Goal: Task Accomplishment & Management: Manage account settings

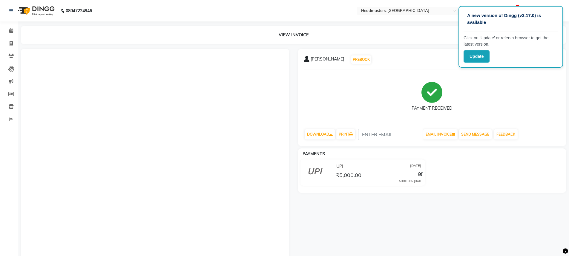
select select "ec"
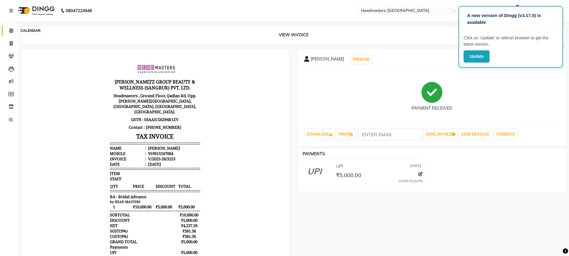
click at [13, 32] on icon at bounding box center [11, 30] width 4 height 4
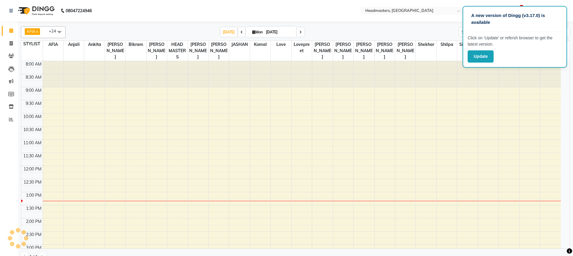
scroll to position [132, 0]
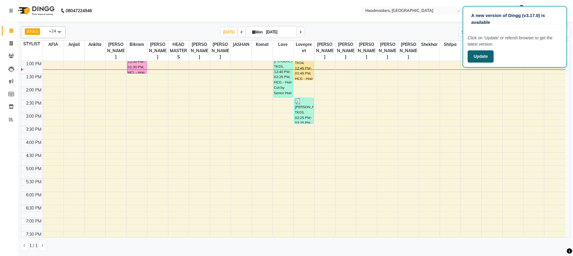
click at [482, 59] on button "Update" at bounding box center [481, 56] width 26 height 12
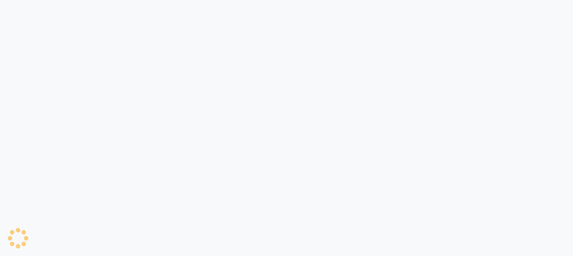
select select "ec"
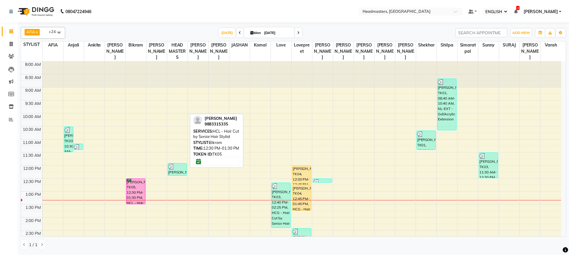
scroll to position [60, 0]
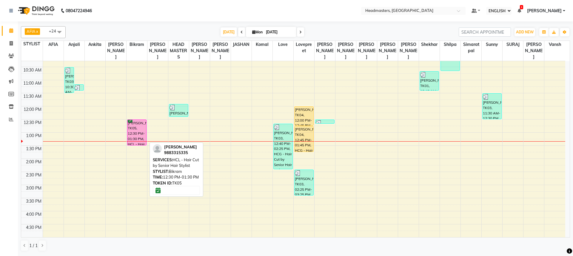
click at [138, 128] on div "[PERSON_NAME], TK05, 12:30 PM-01:30 PM, HCL - Hair Cut by Senior Hair Stylist" at bounding box center [136, 132] width 19 height 25
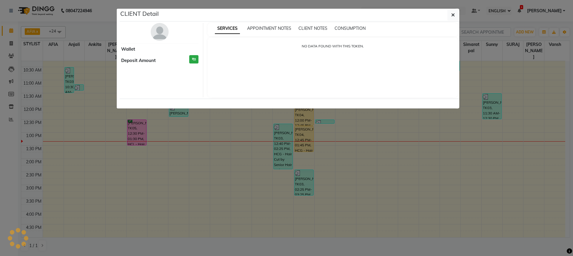
select select "6"
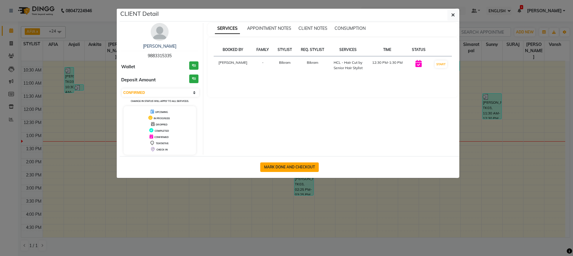
click at [278, 166] on button "MARK DONE AND CHECKOUT" at bounding box center [289, 168] width 59 height 10
select select "service"
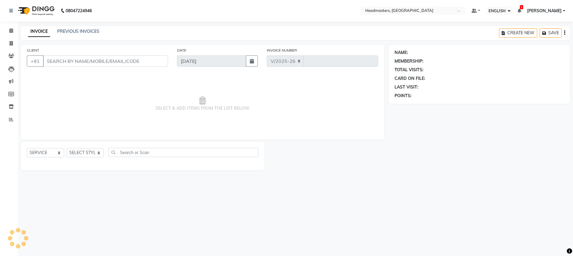
select select "7136"
type input "3254"
type input "9883315335"
select select "60661"
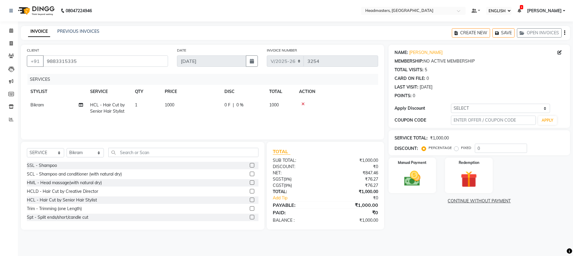
click at [236, 114] on td "0 F | 0 %" at bounding box center [243, 109] width 45 height 20
select select "60661"
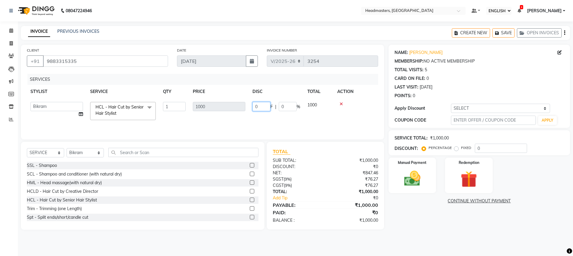
click at [267, 107] on input "0" at bounding box center [262, 106] width 18 height 9
type input "0300"
click at [245, 119] on div "SERVICES STYLIST SERVICE QTY PRICE DISC TOTAL ACTION AFIA Anjali Ankita Arwinde…" at bounding box center [202, 104] width 351 height 60
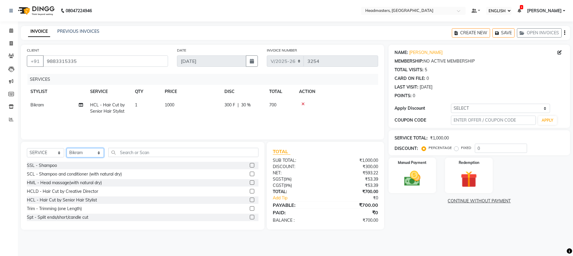
click at [70, 157] on select "SELECT STYLIST AFIA Anjali Ankita Arwinder Bikram Harjinder HEAD MASTERS Inder …" at bounding box center [85, 152] width 37 height 9
select select "60667"
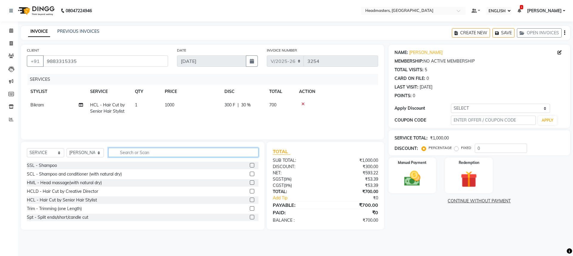
click at [138, 153] on input "text" at bounding box center [183, 152] width 150 height 9
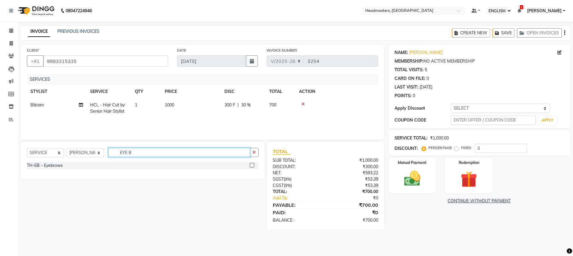
type input "EYE B"
click at [250, 167] on label at bounding box center [252, 165] width 4 height 4
click at [250, 167] on input "checkbox" at bounding box center [252, 166] width 4 height 4
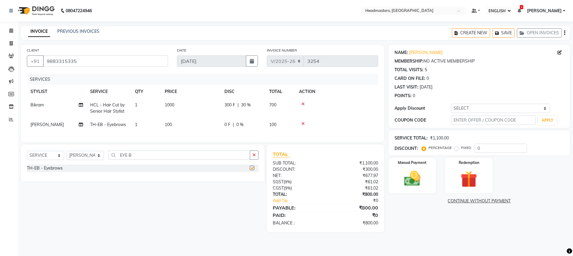
checkbox input "false"
click at [419, 173] on img at bounding box center [412, 179] width 28 height 20
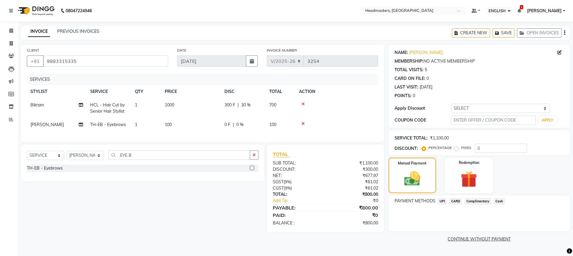
drag, startPoint x: 444, startPoint y: 202, endPoint x: 451, endPoint y: 206, distance: 8.6
click at [444, 202] on span "UPI" at bounding box center [442, 201] width 9 height 7
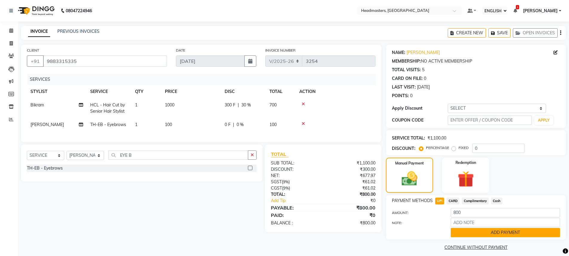
click at [487, 233] on button "ADD PAYMENT" at bounding box center [504, 232] width 109 height 9
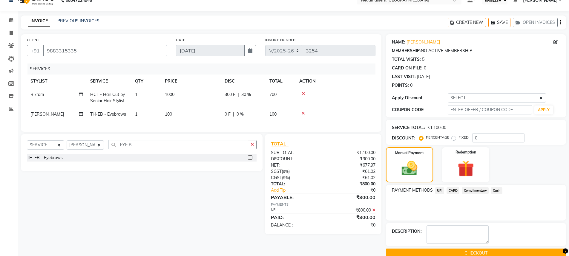
scroll to position [21, 0]
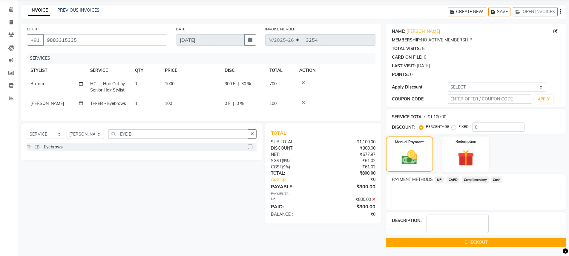
click at [475, 240] on button "CHECKOUT" at bounding box center [476, 242] width 180 height 9
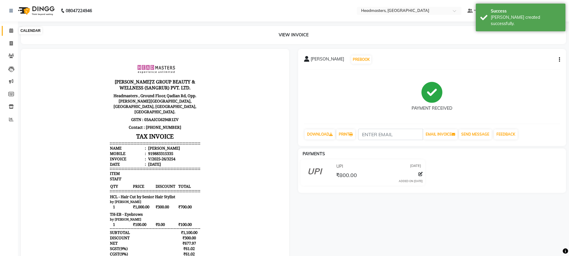
click at [12, 28] on icon at bounding box center [11, 30] width 4 height 4
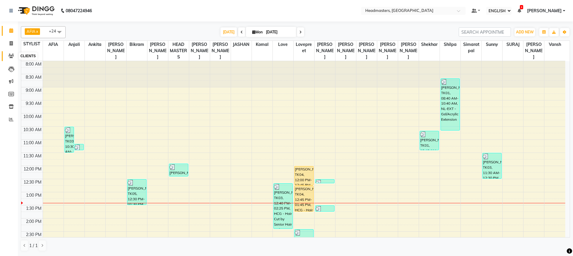
click at [12, 54] on icon at bounding box center [11, 56] width 6 height 4
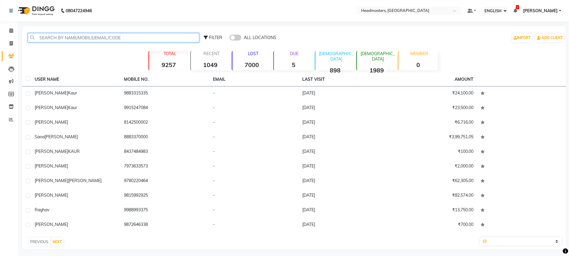
click at [72, 34] on input "text" at bounding box center [113, 37] width 171 height 9
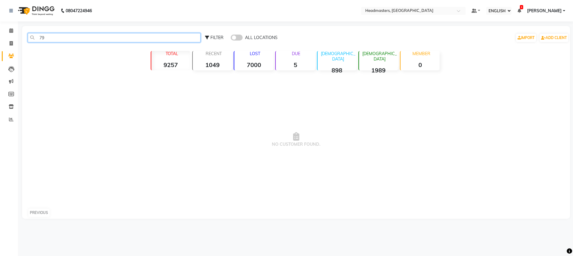
type input "7"
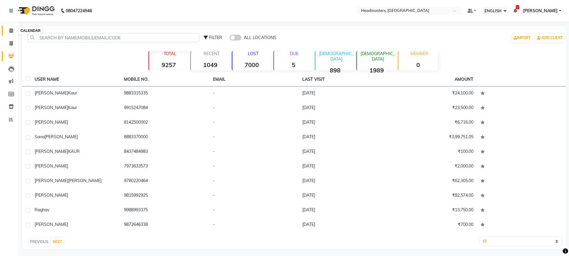
click at [9, 30] on icon at bounding box center [11, 30] width 4 height 4
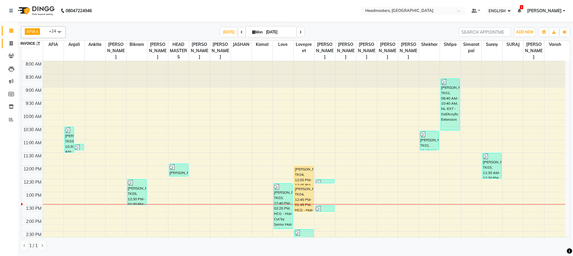
click at [11, 44] on icon at bounding box center [11, 43] width 3 height 4
select select "service"
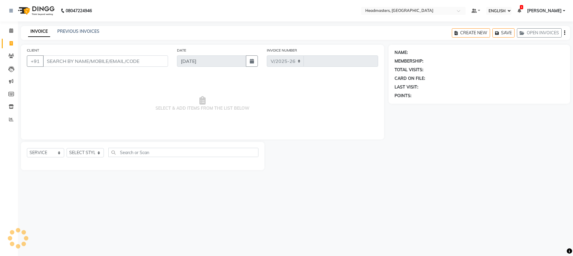
select select "7136"
type input "3255"
click at [65, 62] on input "CLIENT" at bounding box center [105, 61] width 125 height 11
type input "6283579343"
click at [149, 61] on span "ADD CLIENT" at bounding box center [150, 61] width 28 height 6
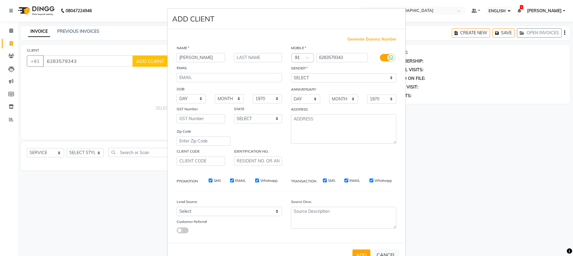
type input "NAVNEET KAUR"
drag, startPoint x: 299, startPoint y: 72, endPoint x: 301, endPoint y: 76, distance: 4.2
click at [299, 72] on div "GENDER" at bounding box center [296, 69] width 19 height 8
drag, startPoint x: 303, startPoint y: 78, endPoint x: 301, endPoint y: 82, distance: 5.2
click at [303, 78] on select "SELECT MALE FEMALE OTHER PREFER NOT TO SAY" at bounding box center [343, 77] width 105 height 9
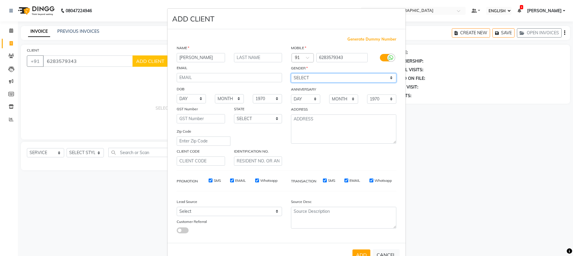
select select "female"
click at [291, 73] on select "SELECT MALE FEMALE OTHER PREFER NOT TO SAY" at bounding box center [343, 77] width 105 height 9
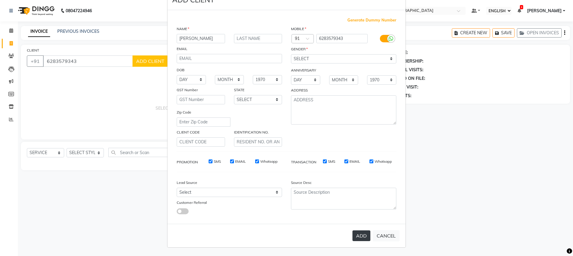
click at [358, 232] on button "ADD" at bounding box center [362, 236] width 18 height 11
select select
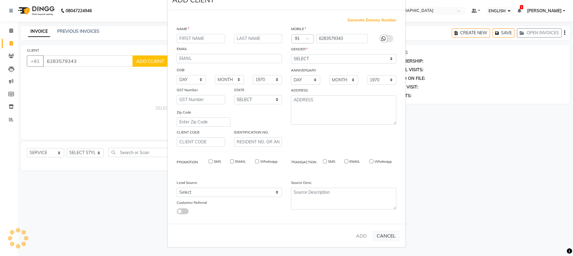
select select
checkbox input "false"
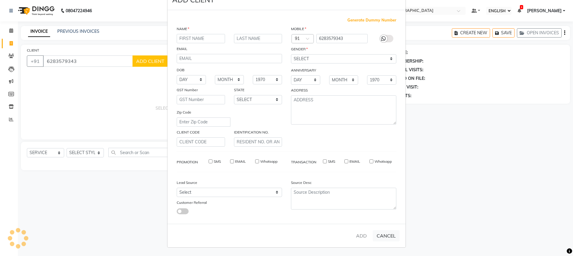
checkbox input "false"
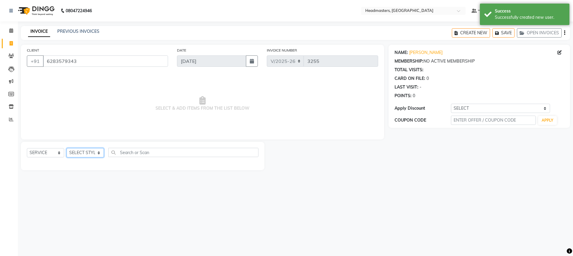
click at [94, 155] on select "SELECT STYLIST AFIA Anjali Ankita Arwinder Bikram Harjinder HEAD MASTERS Inder …" at bounding box center [85, 152] width 37 height 9
select select "60708"
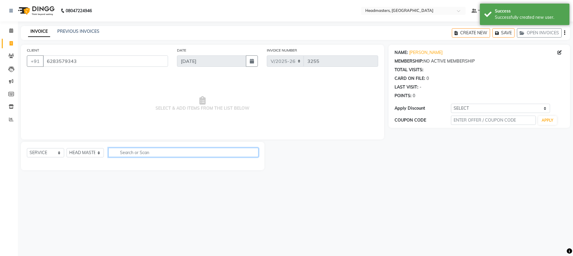
click at [128, 152] on input "text" at bounding box center [183, 152] width 150 height 9
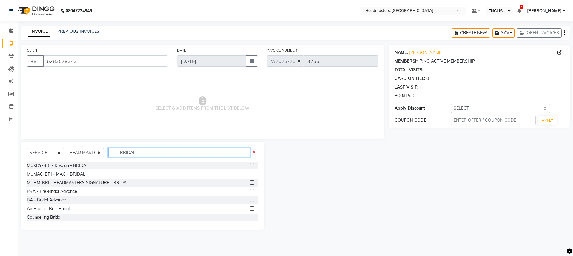
type input "BRIDAL"
click at [250, 201] on label at bounding box center [252, 200] width 4 height 4
click at [250, 201] on input "checkbox" at bounding box center [252, 200] width 4 height 4
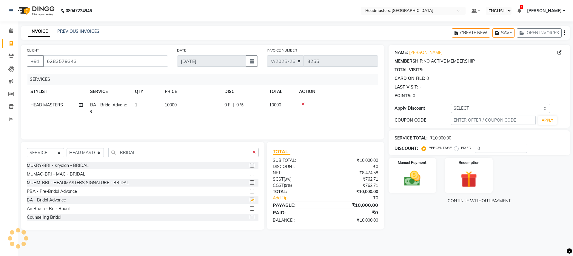
checkbox input "false"
drag, startPoint x: 202, startPoint y: 96, endPoint x: 231, endPoint y: 106, distance: 30.2
click at [205, 99] on table "STYLIST SERVICE QTY PRICE DISC TOTAL ACTION HEAD MASTERS BA - Bridal Advance 1 …" at bounding box center [202, 101] width 351 height 33
click at [248, 106] on div "0 F | 0 %" at bounding box center [243, 105] width 38 height 6
select select "60708"
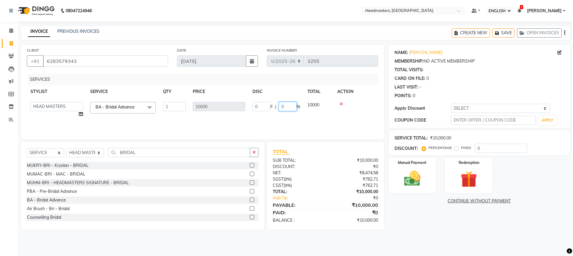
click at [281, 108] on input "0" at bounding box center [288, 106] width 18 height 9
type input "50"
click at [292, 117] on tr "AFIA Anjali Ankita Arwinder Bikram Harjinder HEAD MASTERS Inder Jashan JASHAN K…" at bounding box center [202, 110] width 351 height 23
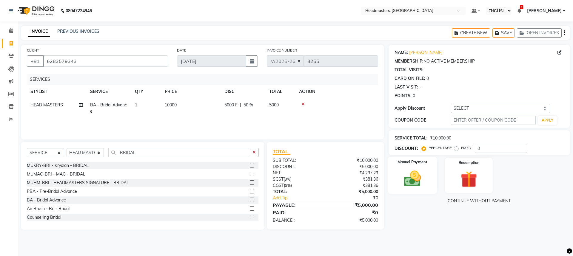
click at [425, 173] on img at bounding box center [412, 179] width 28 height 20
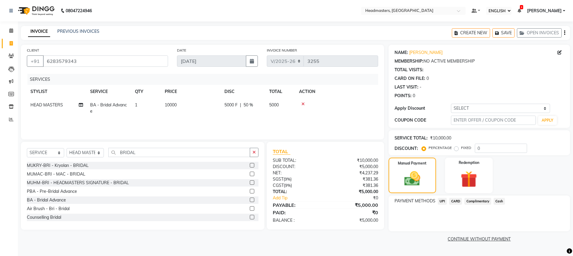
click at [444, 199] on span "UPI" at bounding box center [442, 201] width 9 height 7
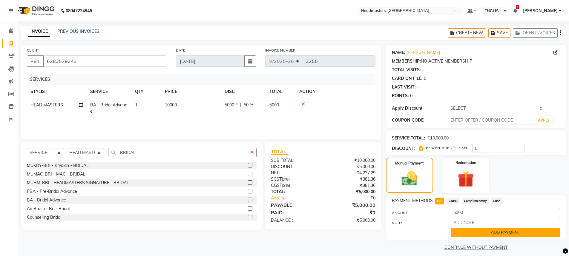
drag, startPoint x: 497, startPoint y: 233, endPoint x: 498, endPoint y: 218, distance: 14.4
click at [497, 232] on button "ADD PAYMENT" at bounding box center [504, 232] width 109 height 9
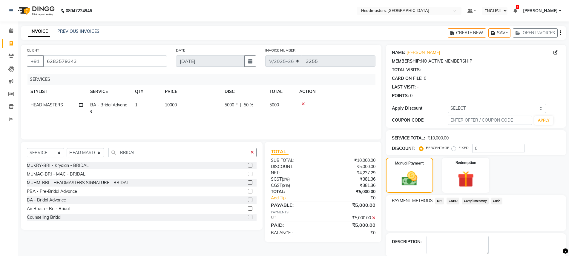
scroll to position [21, 0]
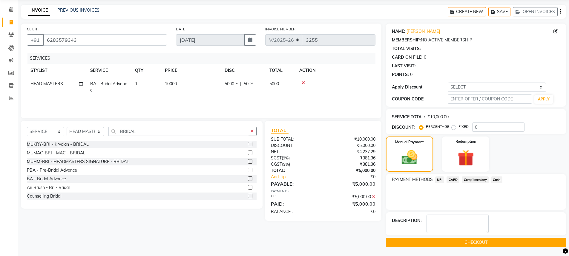
click at [487, 242] on button "CHECKOUT" at bounding box center [476, 242] width 180 height 9
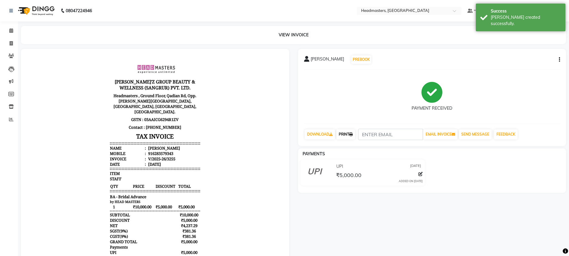
click at [350, 137] on link "PRINT" at bounding box center [345, 135] width 19 height 10
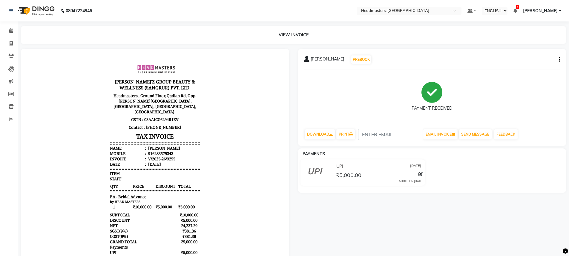
drag, startPoint x: 372, startPoint y: 104, endPoint x: 368, endPoint y: 110, distance: 7.2
click at [372, 104] on div "PAYMENT RECEIVED" at bounding box center [432, 96] width 256 height 45
click at [355, 134] on link "PRINT" at bounding box center [345, 135] width 19 height 10
